Goal: Information Seeking & Learning: Learn about a topic

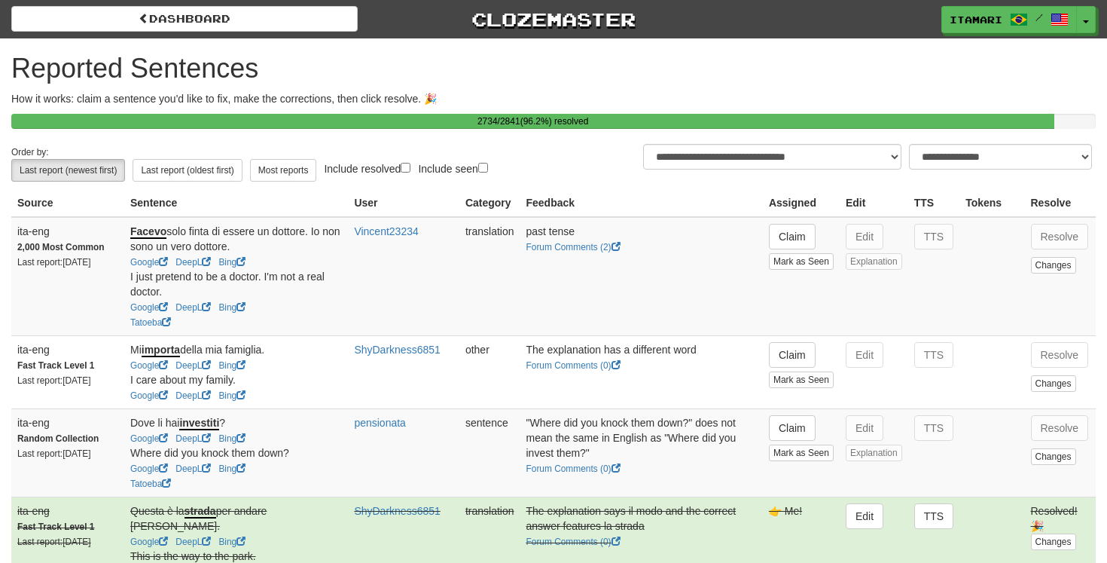
select select "**"
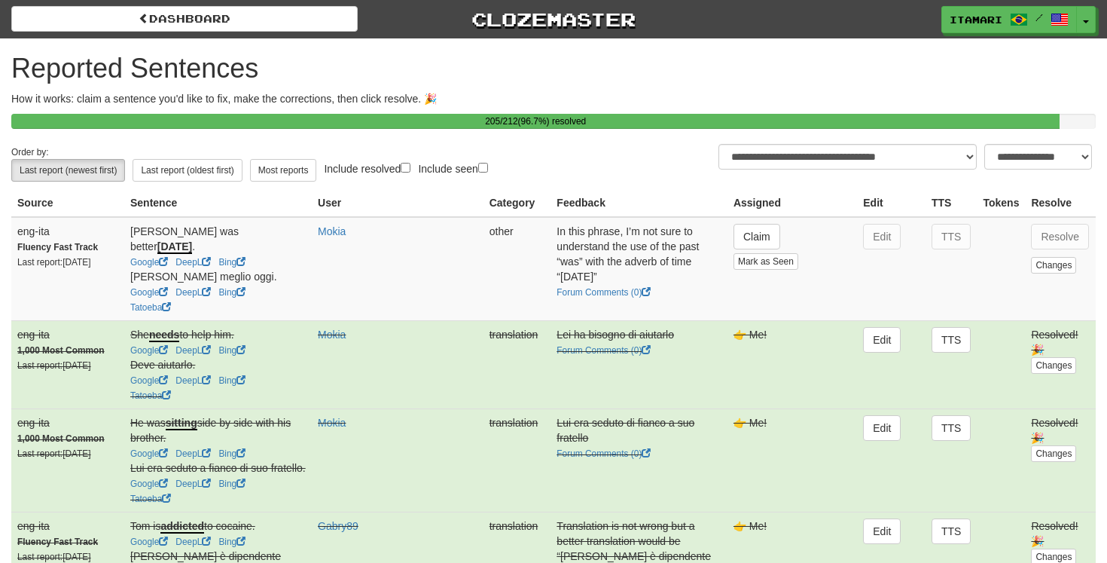
select select "***"
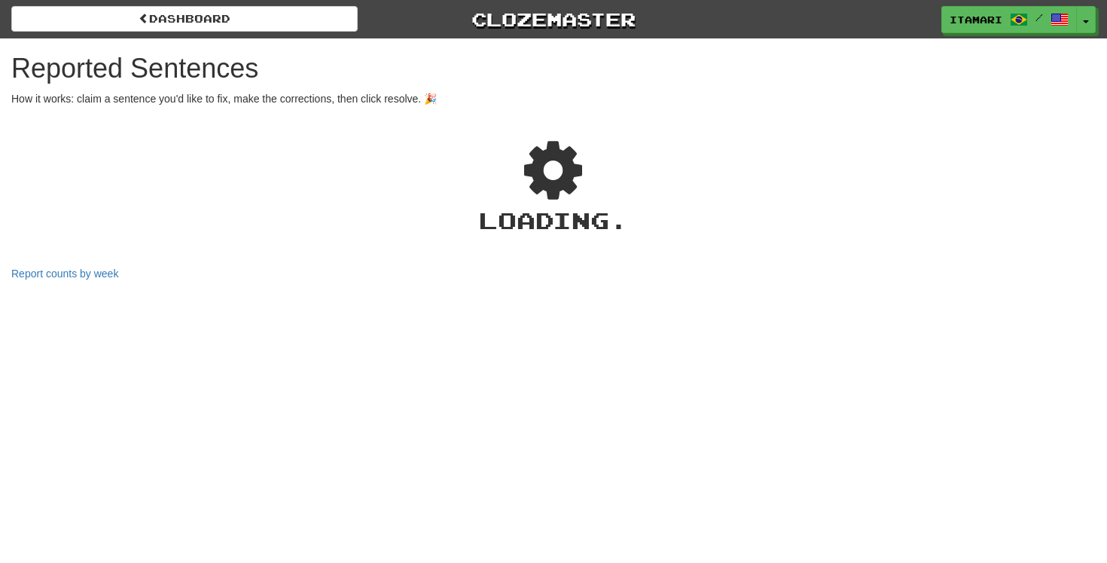
select select "**"
select select "***"
